Goal: Transaction & Acquisition: Subscribe to service/newsletter

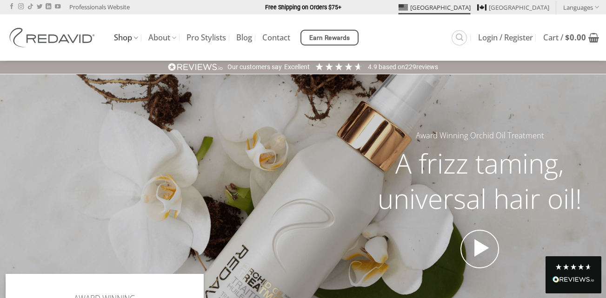
click at [120, 37] on link "Shop" at bounding box center [126, 38] width 24 height 18
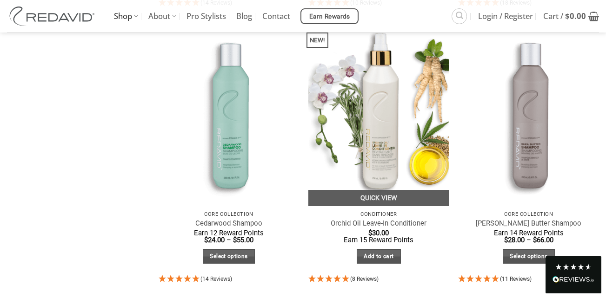
scroll to position [657, 0]
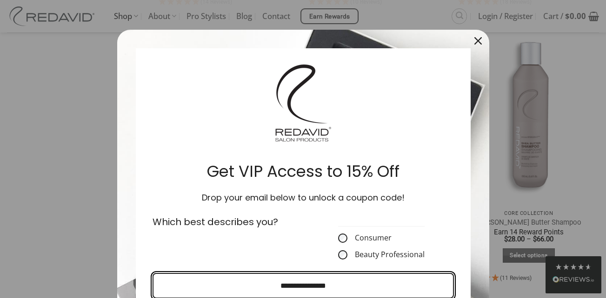
click at [321, 287] on input "Email field" at bounding box center [302, 286] width 301 height 26
type input "**********"
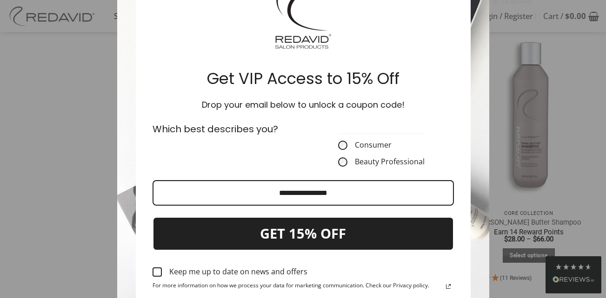
click at [154, 273] on div "Marketing offer form" at bounding box center [156, 272] width 9 height 9
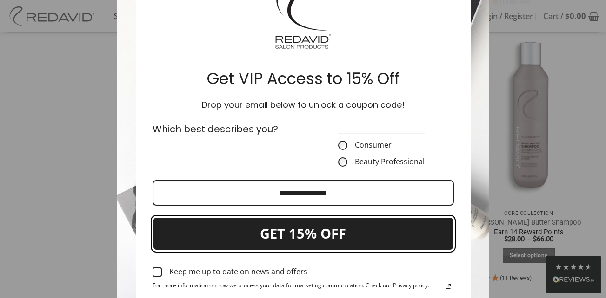
click at [246, 240] on button "GET 15% OFF" at bounding box center [302, 234] width 301 height 34
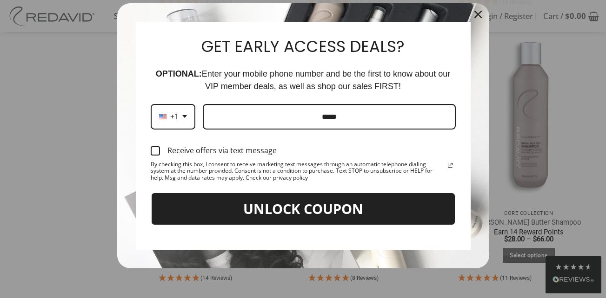
scroll to position [27, 0]
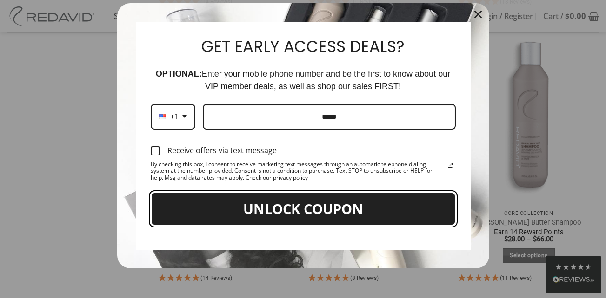
click at [262, 202] on button "UNLOCK COUPON" at bounding box center [303, 209] width 305 height 34
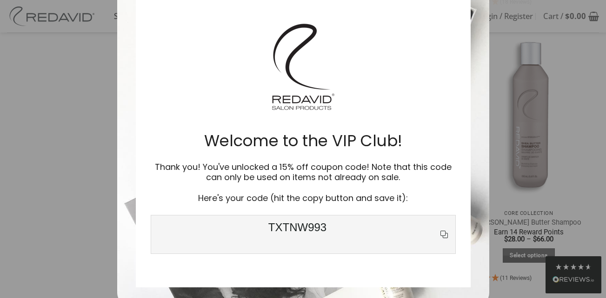
scroll to position [0, 0]
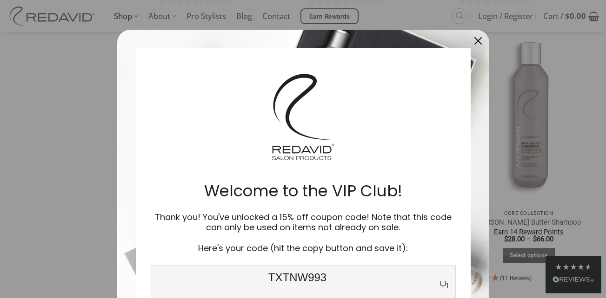
click at [317, 270] on div "TXTNW993" at bounding box center [303, 284] width 305 height 39
click at [440, 284] on icon "copy icon" at bounding box center [443, 284] width 11 height 11
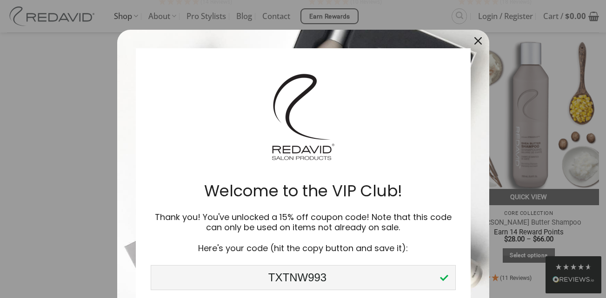
click at [474, 41] on icon "close icon" at bounding box center [477, 40] width 7 height 7
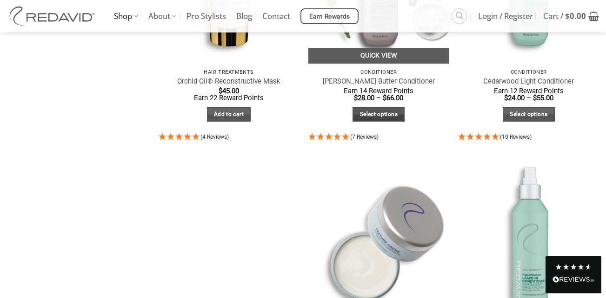
scroll to position [1169, 0]
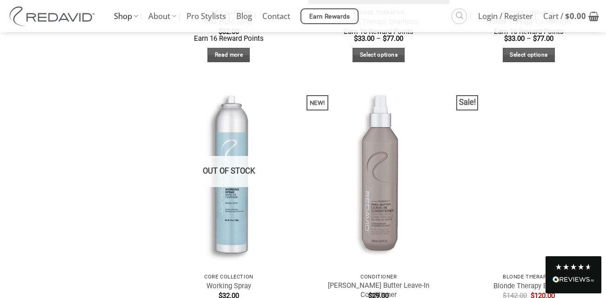
scroll to position [1564, 0]
